Goal: Task Accomplishment & Management: Complete application form

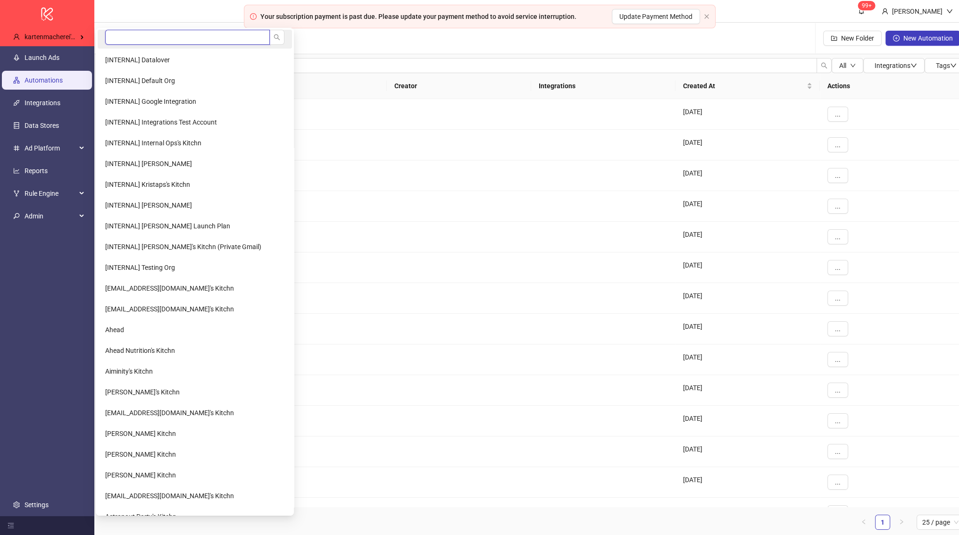
click at [143, 35] on input "search" at bounding box center [187, 37] width 165 height 15
click at [144, 75] on li "[INTERNAL] Default Org" at bounding box center [195, 80] width 194 height 19
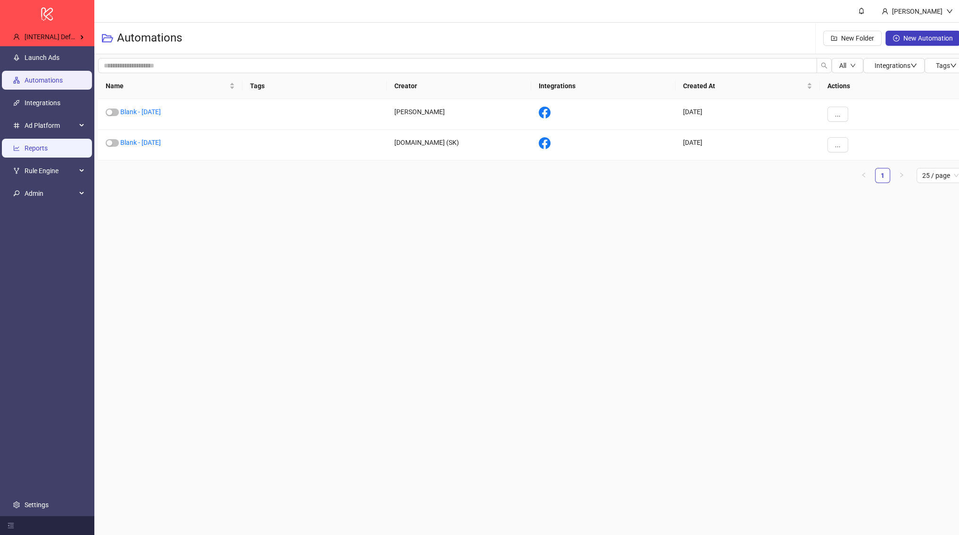
click at [48, 144] on link "Reports" at bounding box center [36, 148] width 23 height 8
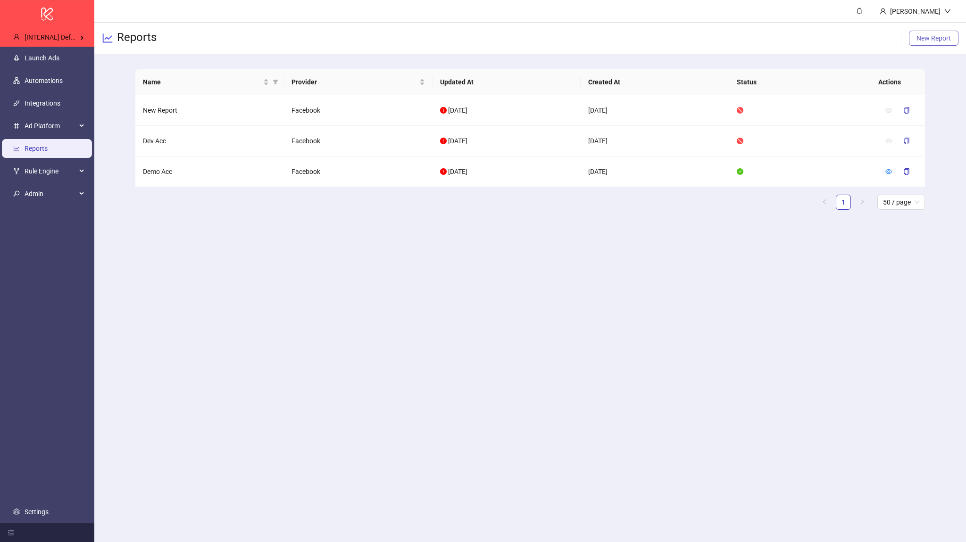
click at [937, 35] on span "New Report" at bounding box center [933, 38] width 34 height 8
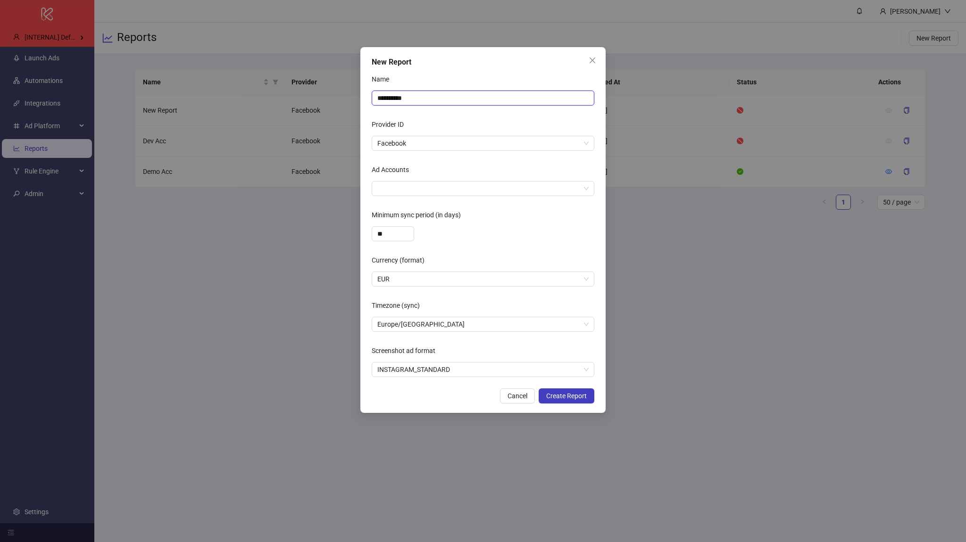
drag, startPoint x: 419, startPoint y: 104, endPoint x: 372, endPoint y: 95, distance: 47.5
click at [372, 95] on input "**********" at bounding box center [483, 98] width 223 height 15
click at [414, 192] on div at bounding box center [477, 188] width 209 height 13
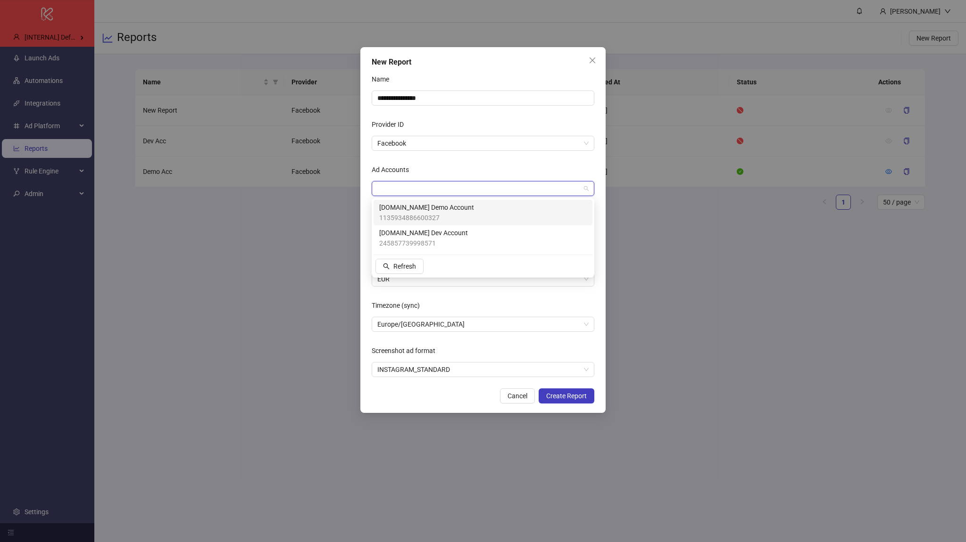
click at [435, 217] on span "1135934886600327" at bounding box center [426, 218] width 95 height 10
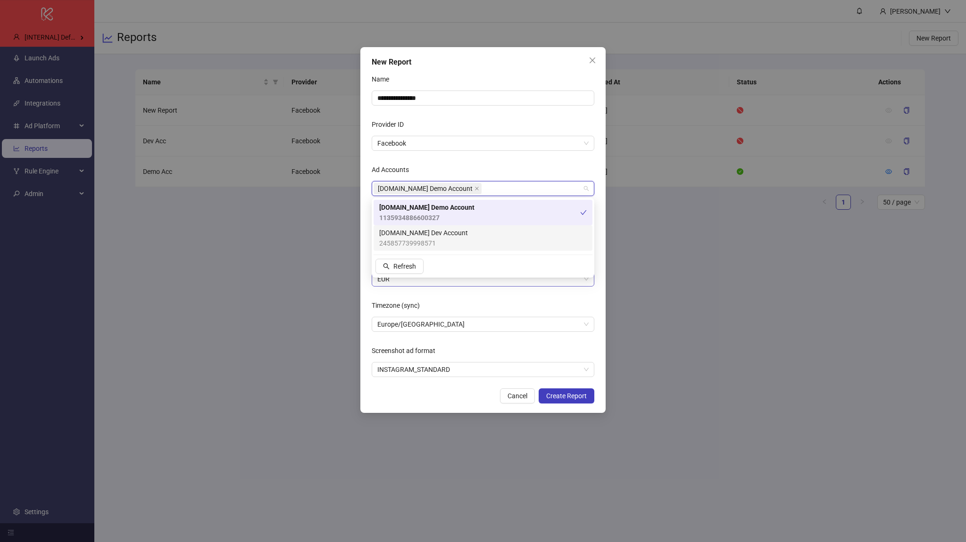
click at [531, 284] on span "EUR" at bounding box center [482, 279] width 211 height 14
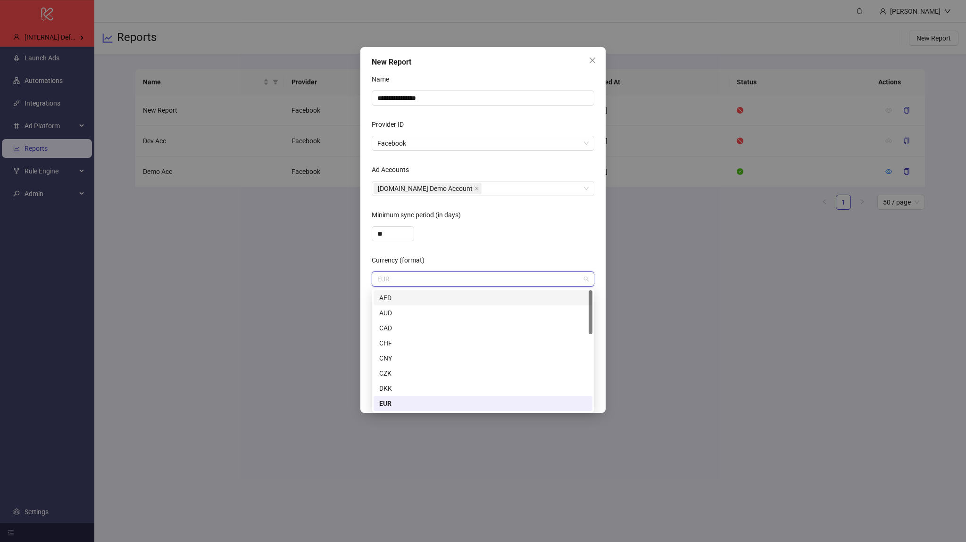
click at [519, 250] on form "**********" at bounding box center [483, 225] width 223 height 306
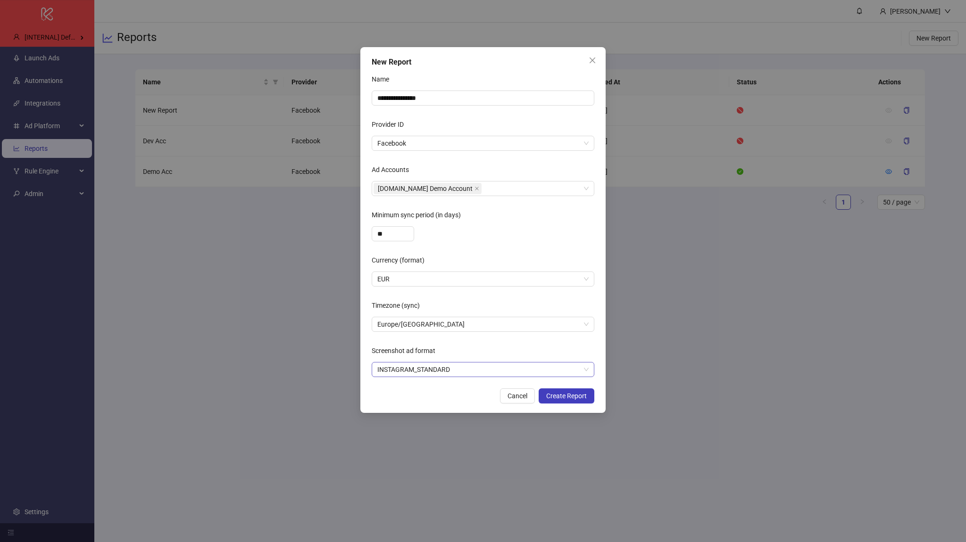
click at [491, 371] on span "INSTAGRAM_STANDARD" at bounding box center [482, 370] width 211 height 14
click at [469, 398] on div "MOBILE_FEED_STANDARD" at bounding box center [482, 403] width 219 height 15
click at [565, 395] on span "Create Report" at bounding box center [566, 396] width 41 height 8
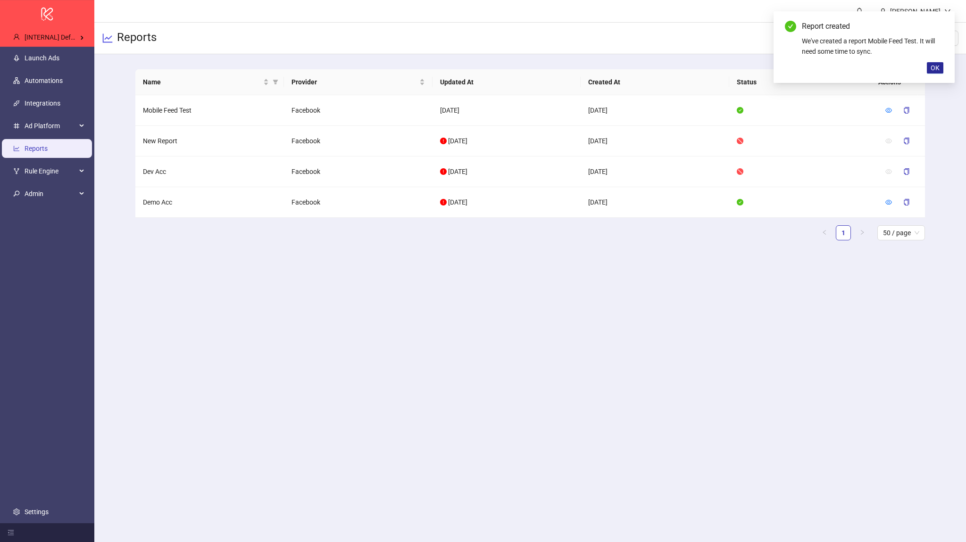
click at [935, 69] on span "OK" at bounding box center [934, 68] width 9 height 8
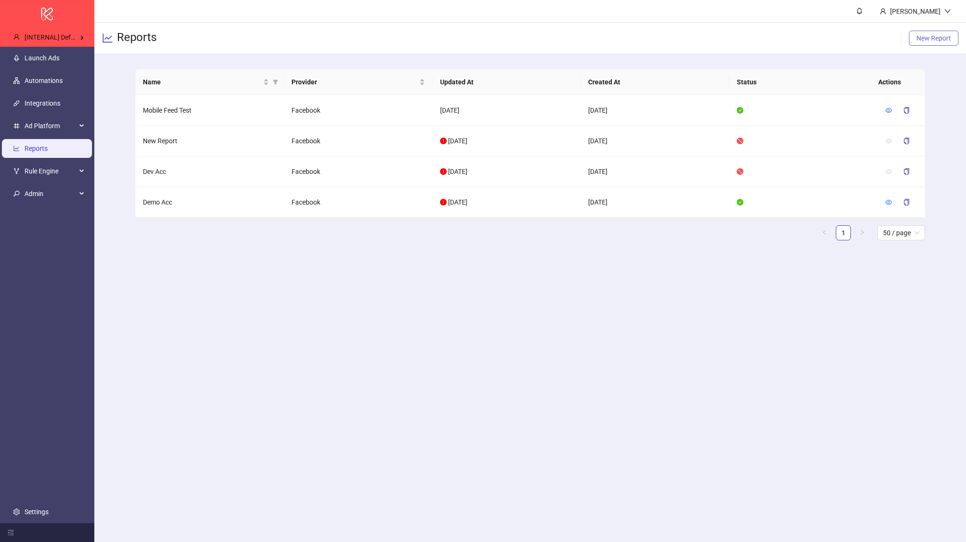
click at [929, 38] on span "New Report" at bounding box center [933, 38] width 34 height 8
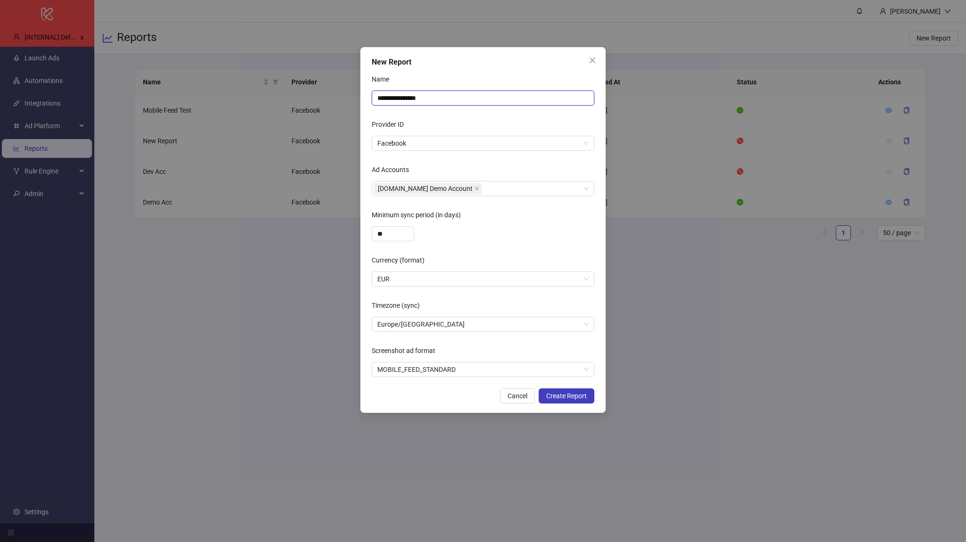
drag, startPoint x: 468, startPoint y: 101, endPoint x: 311, endPoint y: 92, distance: 157.8
click at [311, 92] on div "**********" at bounding box center [483, 271] width 966 height 542
click at [524, 368] on span "MOBILE_FEED_STANDARD" at bounding box center [482, 370] width 211 height 14
type input "**********"
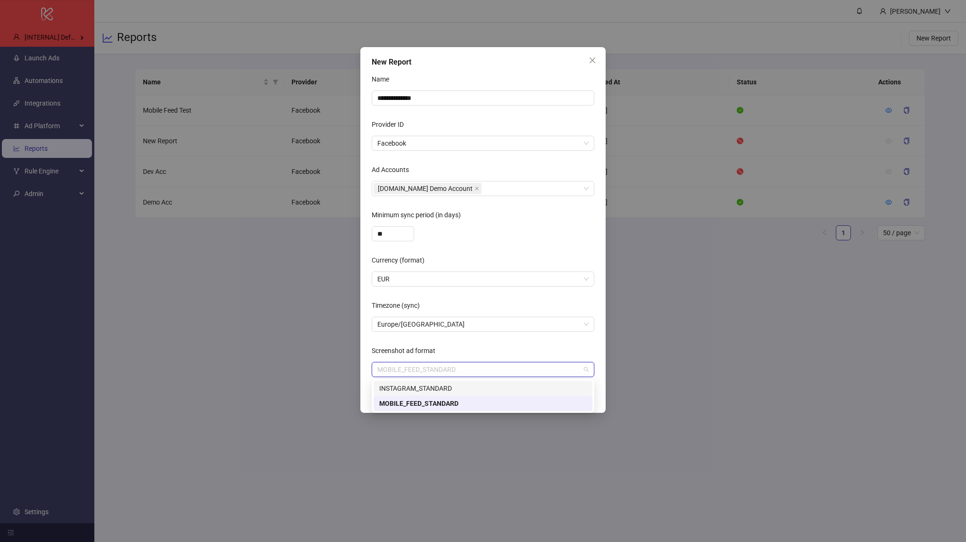
click at [456, 381] on div "INSTAGRAM_STANDARD" at bounding box center [482, 388] width 219 height 15
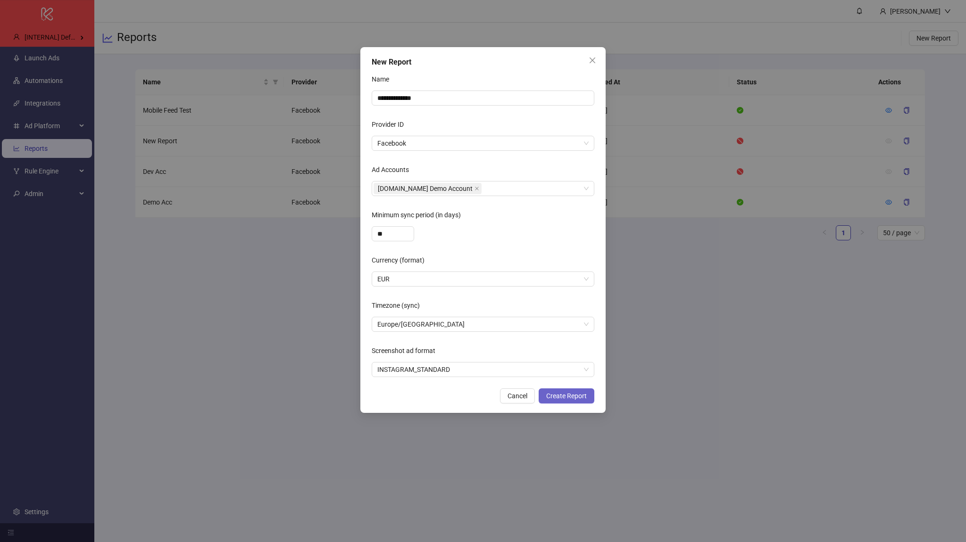
click at [564, 398] on span "Create Report" at bounding box center [566, 396] width 41 height 8
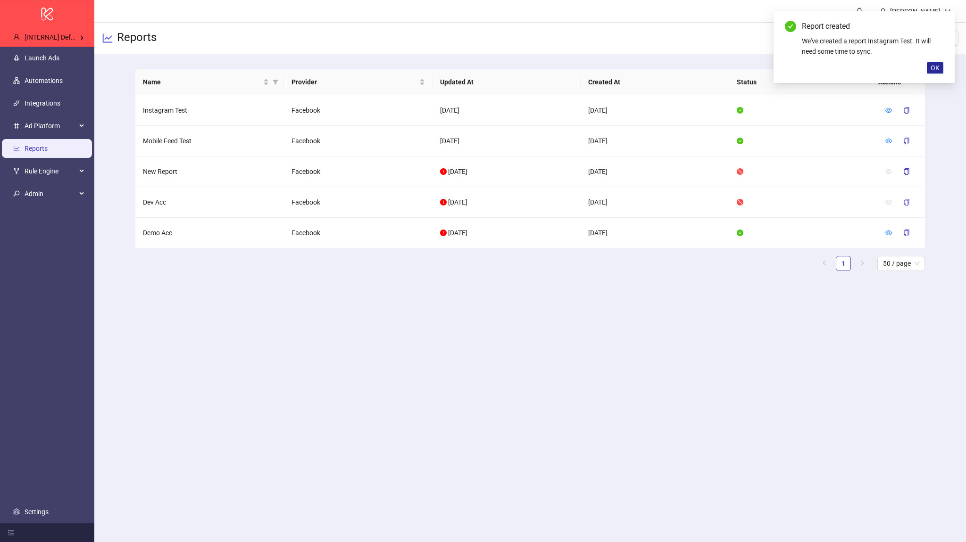
click at [930, 71] on button "OK" at bounding box center [935, 67] width 17 height 11
